Goal: Information Seeking & Learning: Find contact information

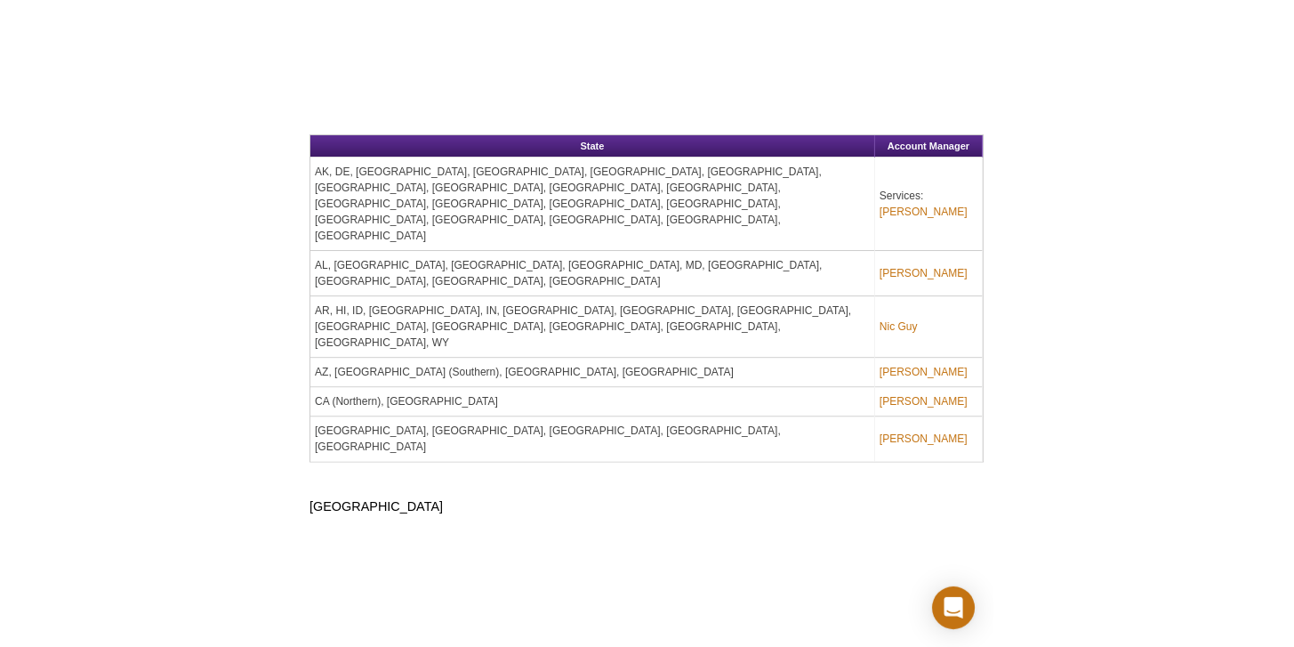
scroll to position [1722, 0]
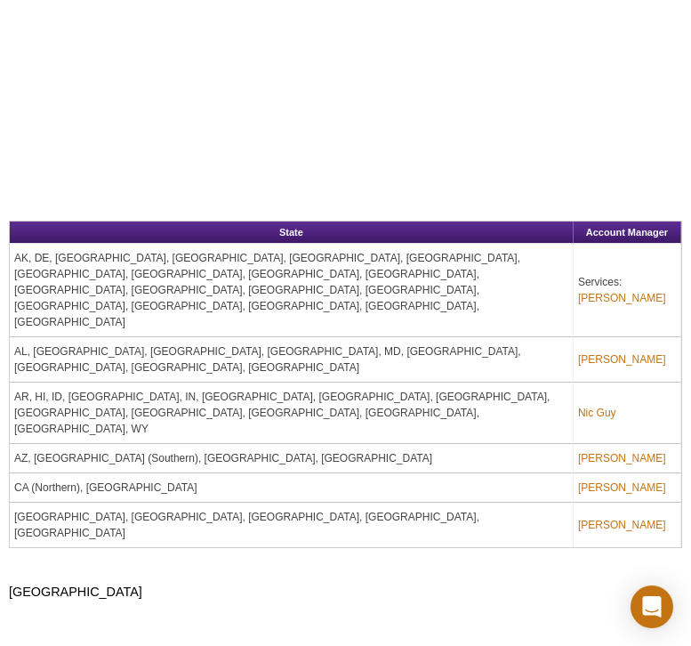
click at [60, 244] on td "AK, DE, IA, KY, ME, MI, MN, MO, MS, MT, ND, NH, OH, PR, RI, SD, VT, WI, WV" at bounding box center [292, 290] width 564 height 93
drag, startPoint x: 196, startPoint y: 117, endPoint x: 217, endPoint y: 106, distance: 23.9
click at [217, 244] on td "AK, DE, IA, KY, ME, MI, MN, MO, MS, MT, ND, NH, OH, PR, RI, SD, VT, WI, WV" at bounding box center [292, 290] width 564 height 93
click at [238, 244] on td "AK, DE, IA, KY, ME, MI, MN, MO, MS, MT, ND, NH, OH, PR, RI, SD, VT, WI, WV" at bounding box center [292, 290] width 564 height 93
drag, startPoint x: 238, startPoint y: 118, endPoint x: 246, endPoint y: 113, distance: 9.6
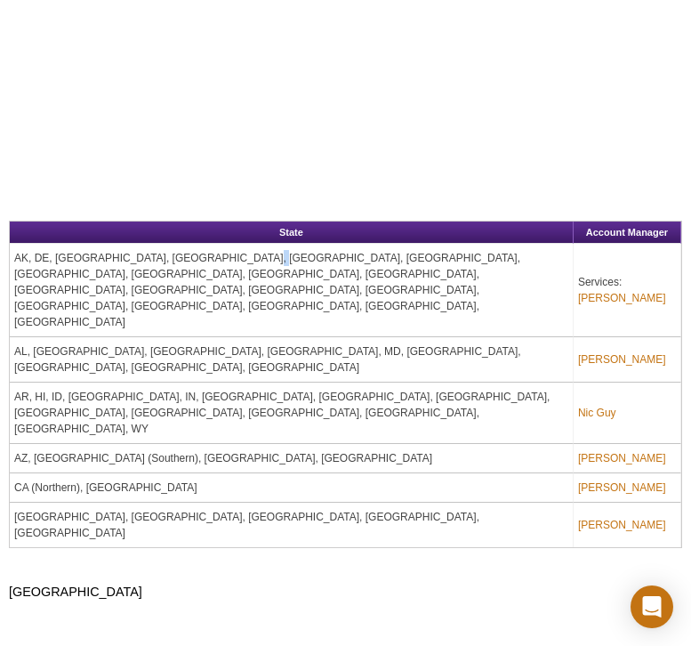
click at [246, 244] on td "AK, DE, IA, KY, ME, MI, MN, MO, MS, MT, ND, NH, OH, PR, RI, SD, VT, WI, WV" at bounding box center [292, 290] width 564 height 93
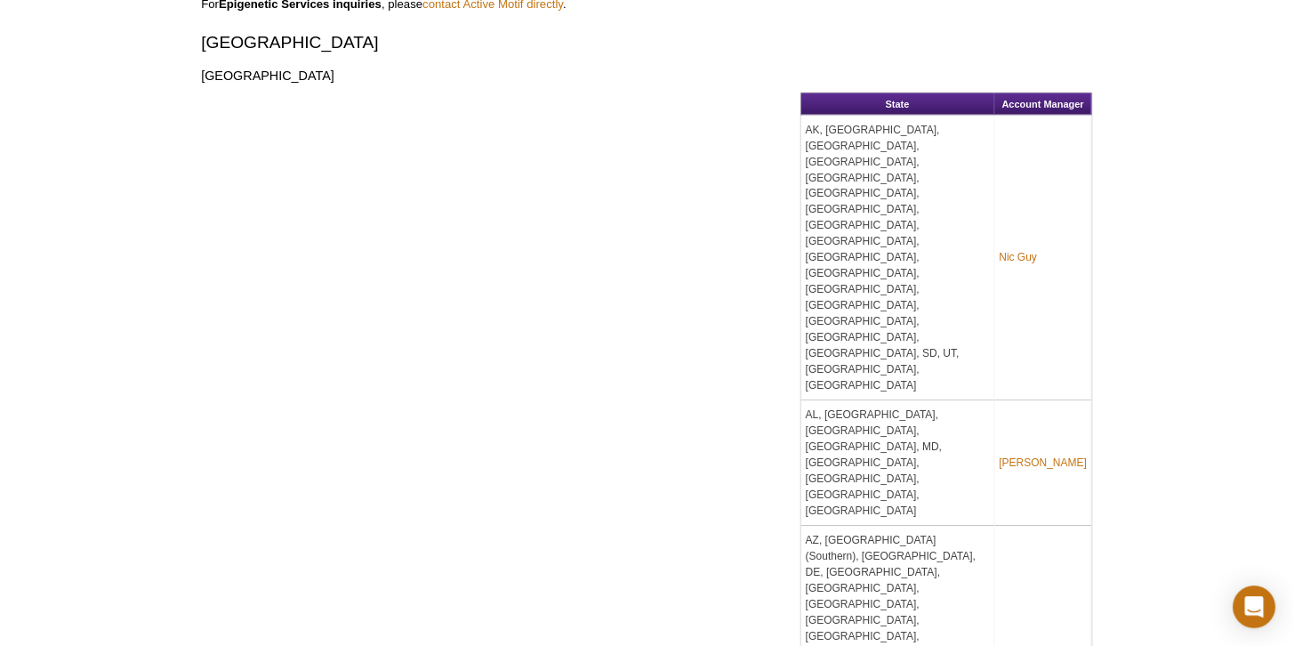
scroll to position [660, 0]
